Goal: Transaction & Acquisition: Purchase product/service

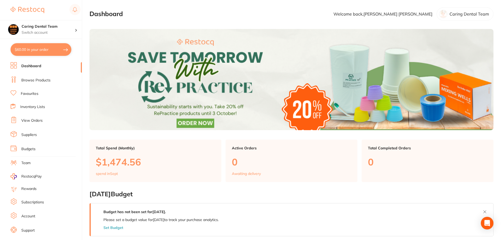
click at [18, 51] on button "$60.00 in your order" at bounding box center [41, 49] width 61 height 13
checkbox input "true"
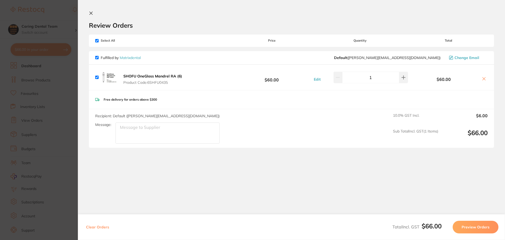
click at [58, 7] on section "Update RRP Set your pre negotiated price for this item. Item Agreed RRP (excl. …" at bounding box center [252, 120] width 505 height 240
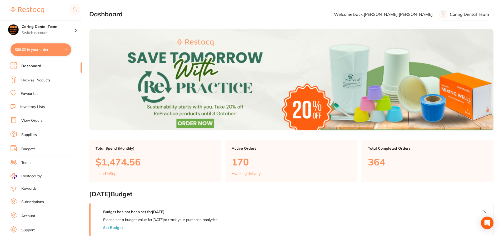
scroll to position [2, 0]
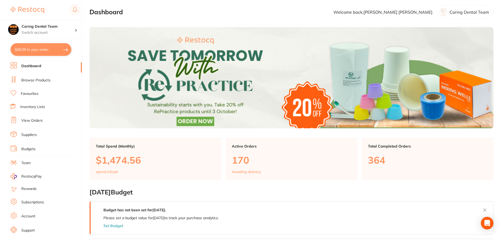
click at [59, 79] on li "Browse Products" at bounding box center [46, 80] width 71 height 8
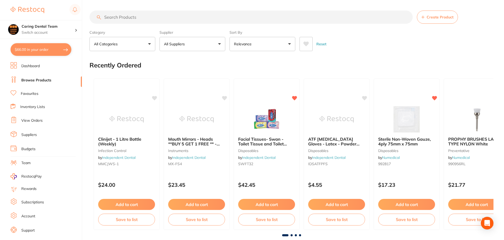
click at [182, 14] on input "search" at bounding box center [251, 17] width 323 height 13
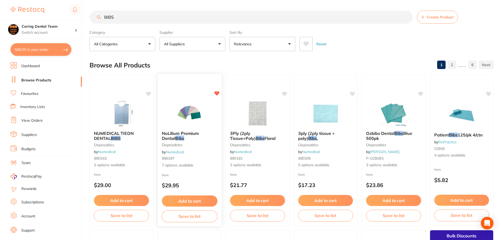
type input "BIBS"
click at [175, 113] on img at bounding box center [189, 113] width 34 height 26
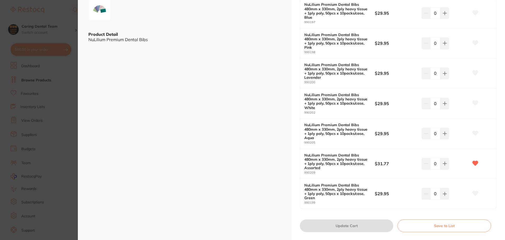
scroll to position [158, 0]
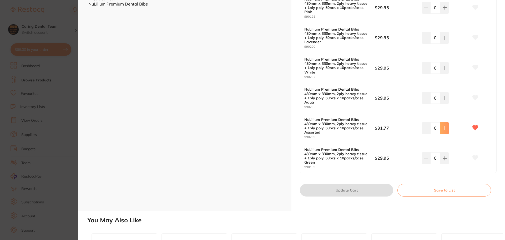
click at [444, 130] on icon at bounding box center [445, 128] width 4 height 4
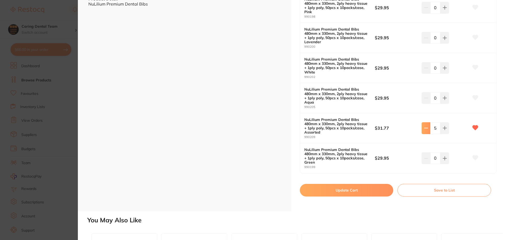
click at [424, 128] on icon at bounding box center [426, 128] width 4 height 4
click at [443, 128] on icon at bounding box center [445, 128] width 4 height 4
type input "3"
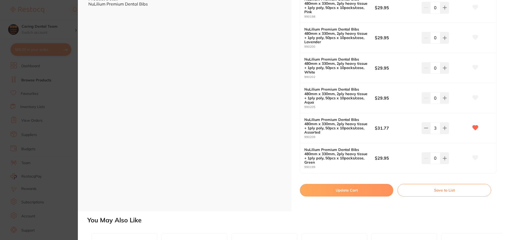
click at [329, 196] on button "Update Cart" at bounding box center [346, 190] width 93 height 13
checkbox input "false"
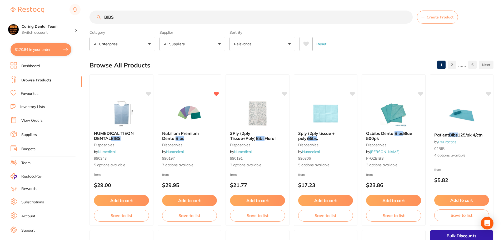
click at [131, 18] on input "BIBS" at bounding box center [251, 17] width 323 height 13
type input "B"
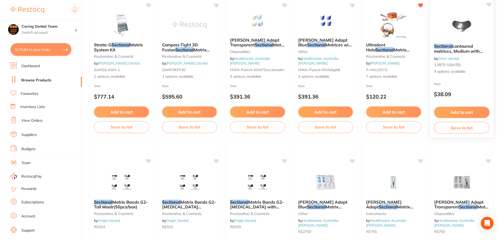
scroll to position [53, 0]
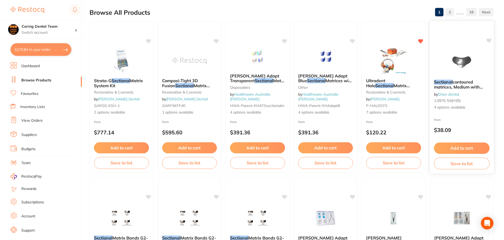
click at [454, 52] on img at bounding box center [461, 62] width 34 height 27
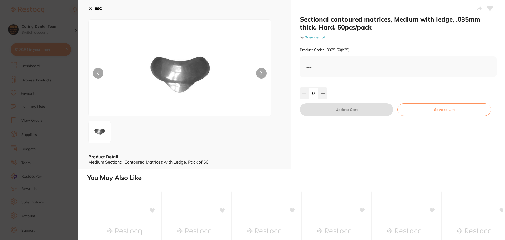
click at [88, 8] on div "ESC Product Detail Medium Sectional Contoured Matrices with Ledge, Pack of 50" at bounding box center [185, 84] width 214 height 169
click at [90, 8] on icon at bounding box center [90, 8] width 3 height 3
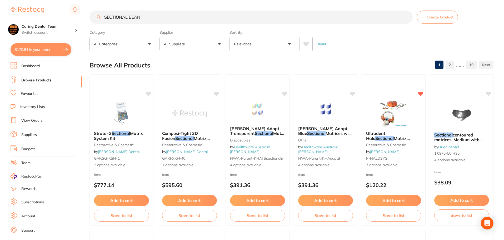
click at [153, 20] on input "SECTIONAL BEAN" at bounding box center [251, 17] width 323 height 13
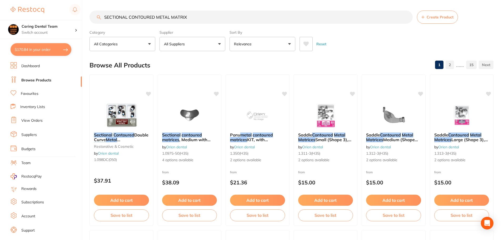
click at [203, 19] on input "SECTIONAL CONTOURED METAL MATRIX" at bounding box center [251, 17] width 323 height 13
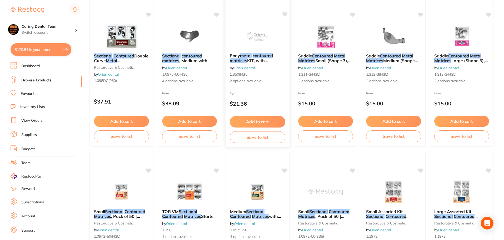
scroll to position [132, 0]
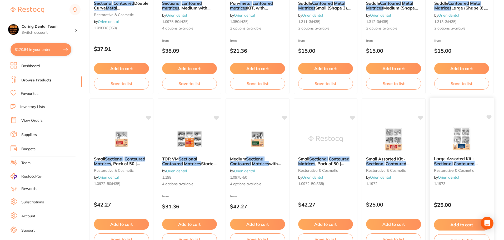
click at [448, 137] on img at bounding box center [461, 138] width 34 height 27
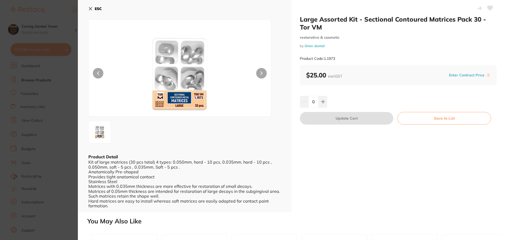
click at [89, 9] on icon at bounding box center [90, 9] width 4 height 4
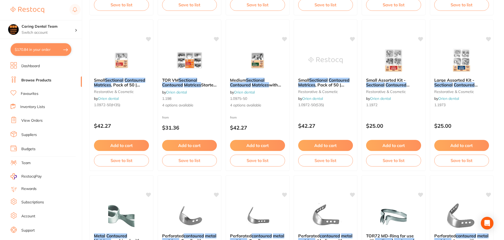
scroll to position [211, 0]
click at [245, 56] on img at bounding box center [257, 59] width 34 height 27
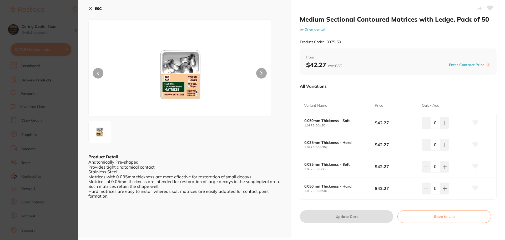
click at [94, 6] on button "ESC" at bounding box center [94, 8] width 13 height 9
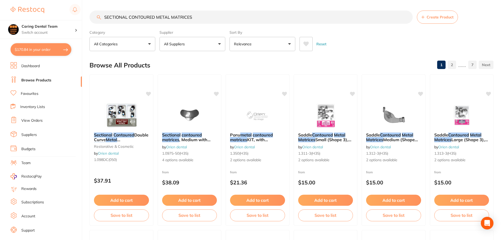
click at [105, 16] on input "SECTIONAL CONTOURED METAL MATRICES" at bounding box center [251, 17] width 323 height 13
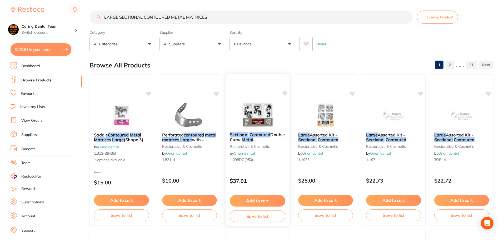
click at [250, 97] on div "Sectional Contoured Double Curve Metal Matrices Assorted Kit of 30 restorative …" at bounding box center [257, 149] width 65 height 153
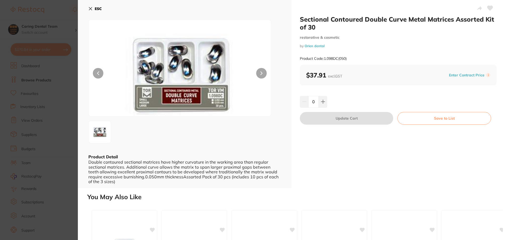
click at [91, 9] on icon at bounding box center [90, 8] width 3 height 3
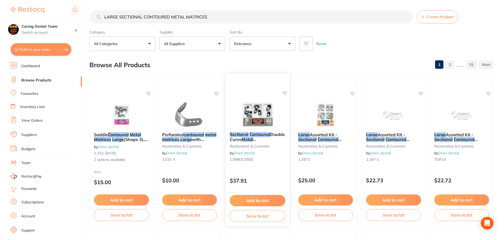
scroll to position [79, 0]
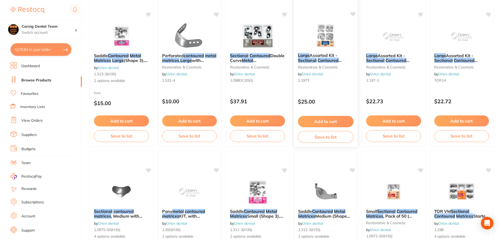
click at [336, 37] on img at bounding box center [325, 35] width 34 height 27
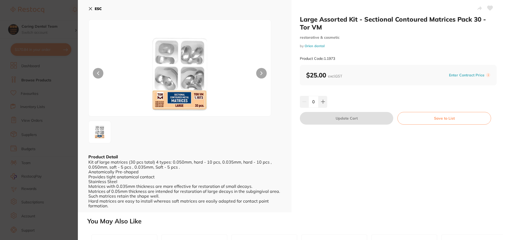
click at [271, 78] on div at bounding box center [184, 81] width 193 height 124
click at [92, 9] on icon at bounding box center [90, 9] width 4 height 4
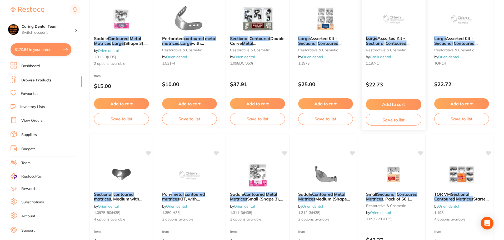
scroll to position [158, 0]
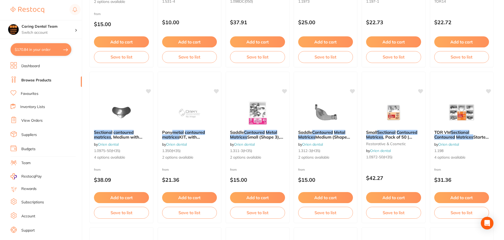
click at [383, 114] on img at bounding box center [393, 112] width 34 height 26
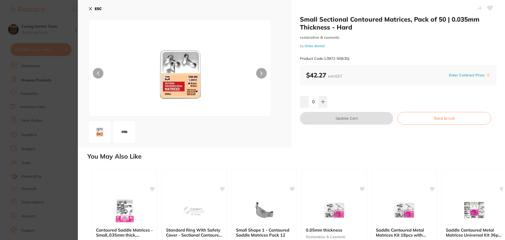
click at [90, 7] on icon at bounding box center [90, 9] width 4 height 4
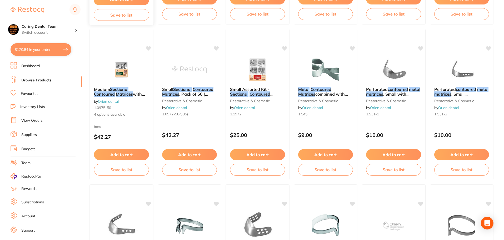
scroll to position [395, 0]
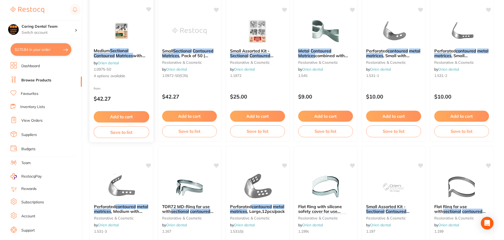
click at [126, 29] on img at bounding box center [121, 30] width 34 height 27
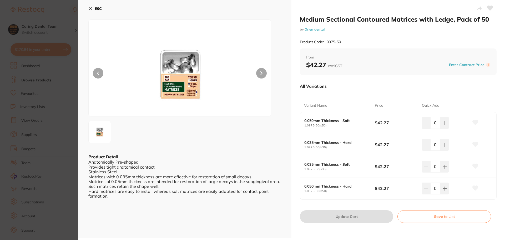
click at [91, 9] on icon at bounding box center [90, 8] width 3 height 3
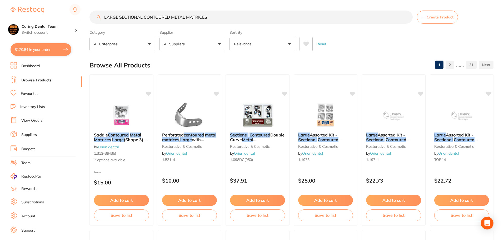
click at [184, 19] on input "LARGE SECTIONAL CONTOURED METAL MATRICES" at bounding box center [251, 17] width 323 height 13
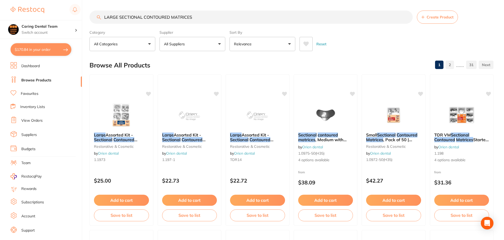
click at [103, 16] on input "LARGE SECTIONAL CONTOURED MATRICES" at bounding box center [251, 17] width 323 height 13
drag, startPoint x: 214, startPoint y: 20, endPoint x: 210, endPoint y: 18, distance: 4.5
click at [210, 18] on input "LARGE SECTIONAL CONTOURED MATRICES" at bounding box center [251, 17] width 323 height 13
type input "LARGE SECTIONAL CONTOURED MATRICES 0.035MM"
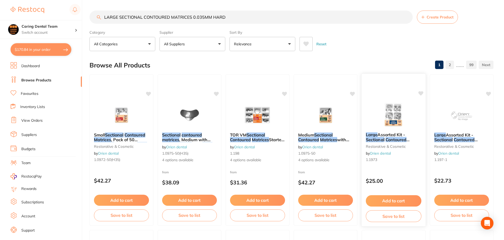
click at [405, 134] on span "Assorted Kit -" at bounding box center [392, 134] width 28 height 5
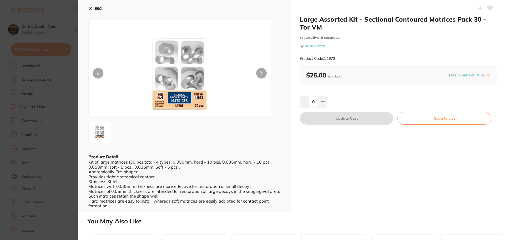
click at [89, 9] on icon at bounding box center [90, 9] width 4 height 4
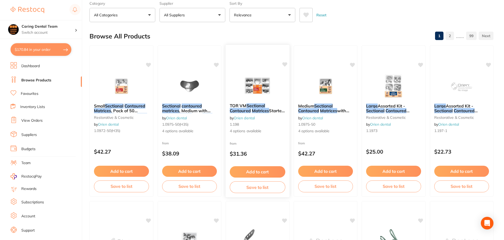
scroll to position [54, 0]
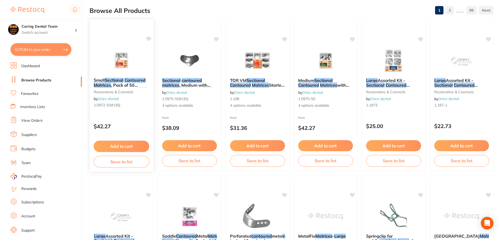
click at [119, 48] on img at bounding box center [121, 60] width 34 height 27
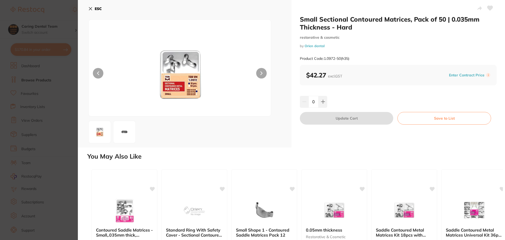
click at [92, 10] on icon at bounding box center [90, 9] width 4 height 4
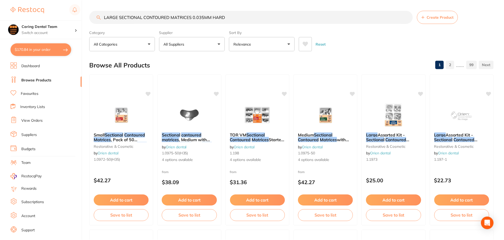
scroll to position [54, 0]
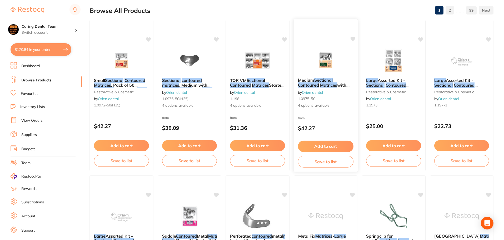
click at [328, 68] on img at bounding box center [325, 60] width 34 height 27
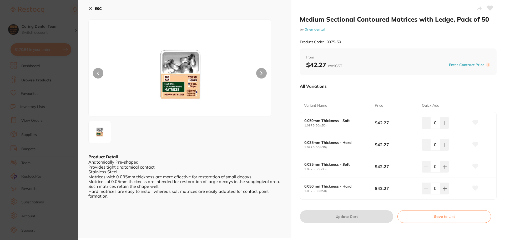
click at [90, 10] on icon at bounding box center [90, 9] width 4 height 4
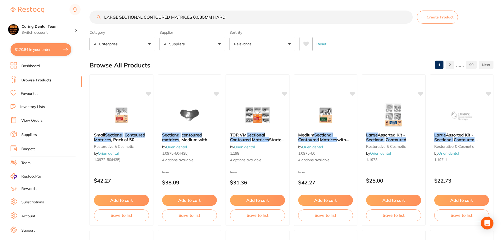
click at [235, 18] on input "LARGE SECTIONAL CONTOURED MATRICES 0.035MM HARD" at bounding box center [251, 17] width 323 height 13
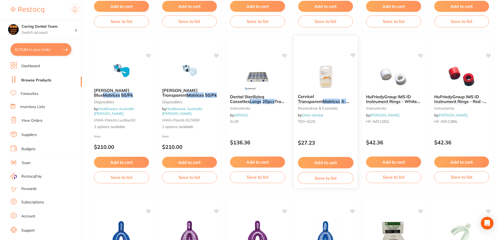
scroll to position [895, 0]
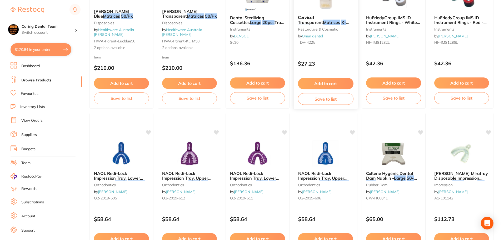
type input "LARGE SECTIONAL CONTOURED MATRICES 0.035MM HARD 50PC"
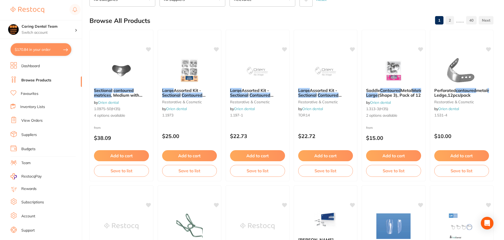
scroll to position [0, 0]
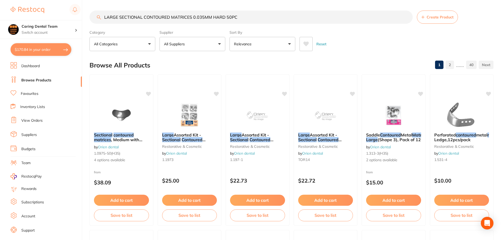
drag, startPoint x: 156, startPoint y: 19, endPoint x: 97, endPoint y: 16, distance: 59.3
click at [97, 16] on div "LARGE SECTIONAL CONTOURED MATRICES 0.035MM HARD 50PC Create Product" at bounding box center [292, 17] width 404 height 13
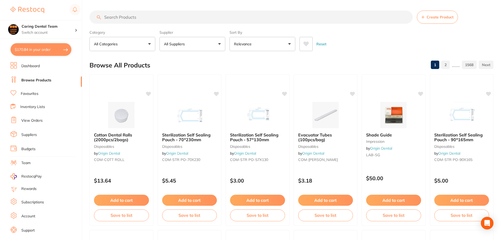
paste input "Sectional contoured metal matrices (50 pcs box) large 0.035mm hard - TOR VM"
type input "Sectional contoured metal matrices (50 pcs box) large 0.035mm hard - TOR VM"
